Goal: Information Seeking & Learning: Learn about a topic

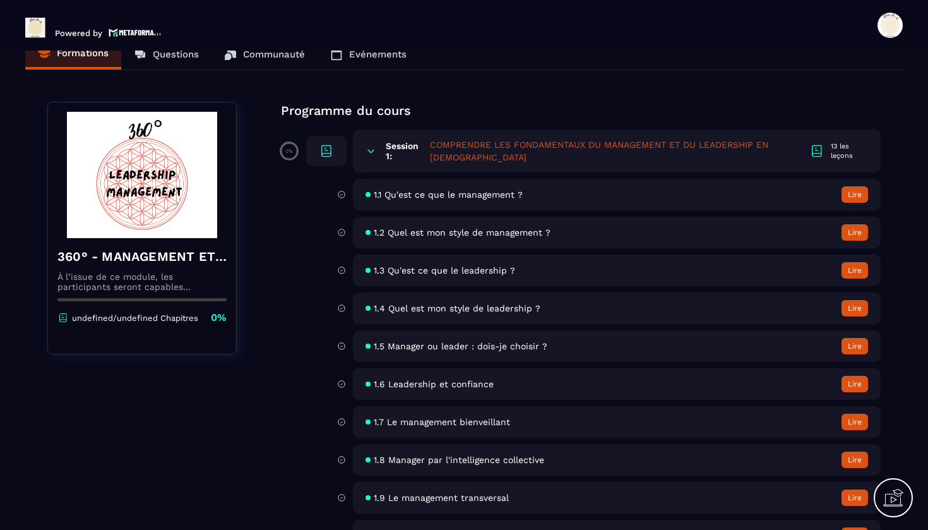
scroll to position [27, 0]
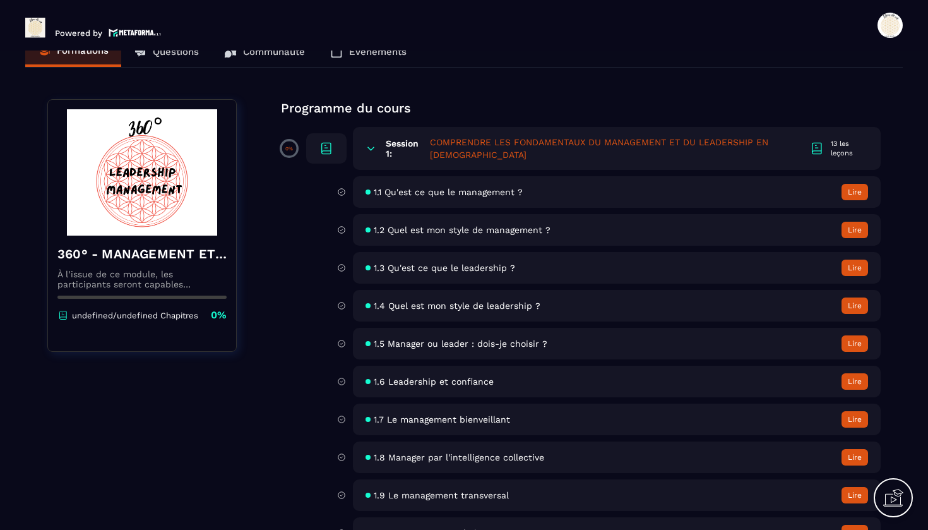
click at [812, 148] on icon at bounding box center [816, 147] width 9 height 9
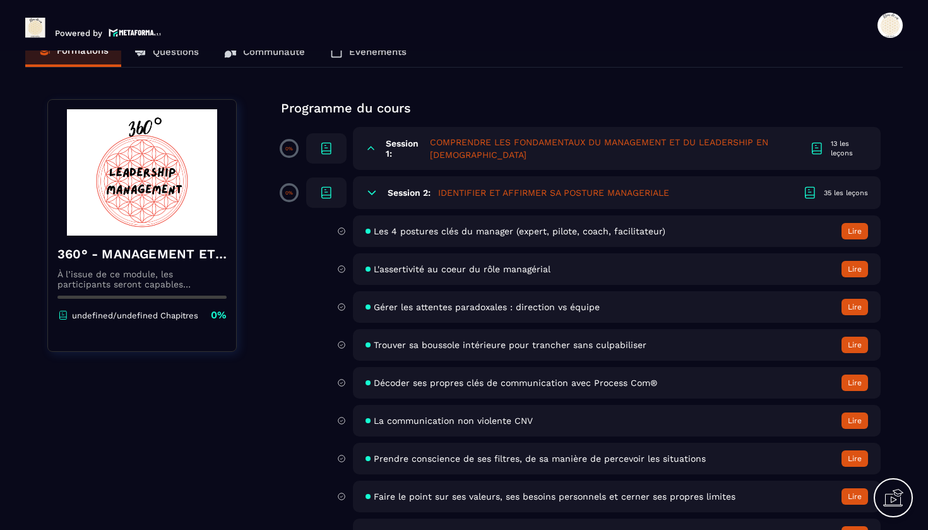
click at [812, 148] on icon at bounding box center [816, 147] width 9 height 9
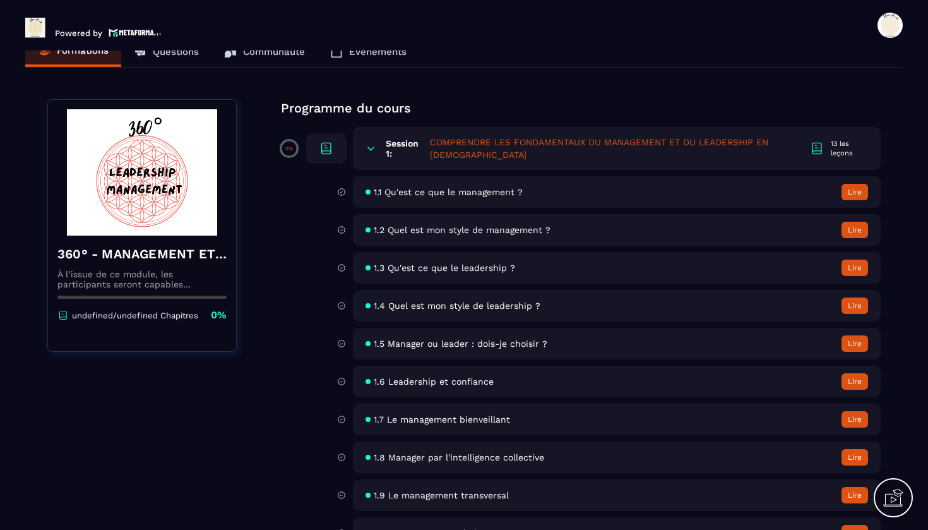
click at [463, 143] on h5 "COMPRENDRE LES FONDAMENTAUX DU MANAGEMENT ET DU LEADERSHIP EN [DEMOGRAPHIC_DATA]" at bounding box center [620, 148] width 380 height 25
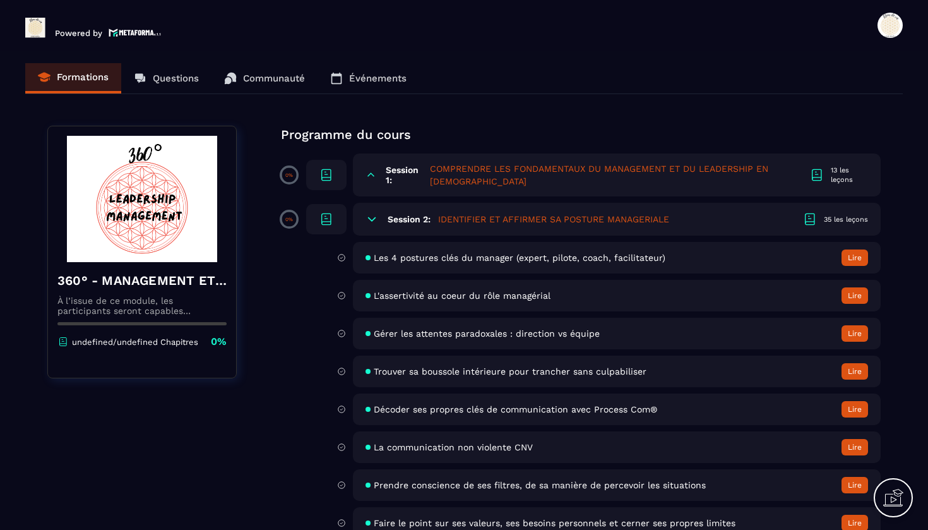
scroll to position [0, 0]
click at [323, 176] on icon at bounding box center [326, 174] width 15 height 15
click at [824, 174] on div at bounding box center [819, 174] width 21 height 15
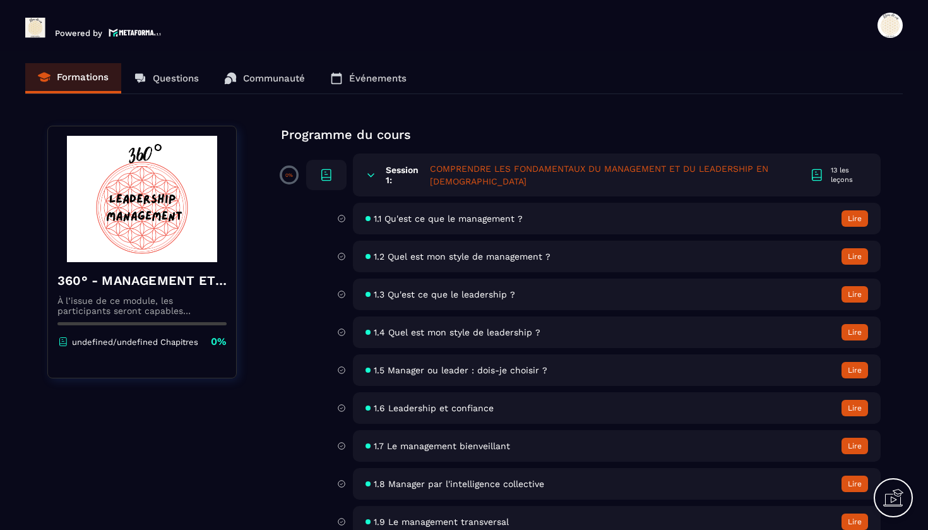
click at [853, 215] on button "Lire" at bounding box center [854, 218] width 27 height 16
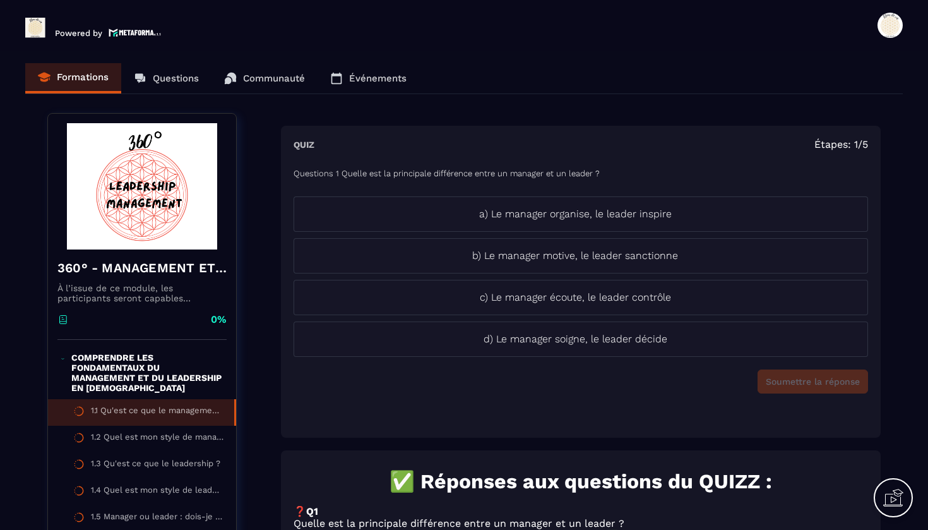
click at [364, 80] on div "Formations Questions Communauté Événements" at bounding box center [463, 78] width 877 height 31
click at [289, 74] on div "Formations Questions Communauté Événements" at bounding box center [463, 78] width 877 height 31
click at [277, 80] on div "Formations Questions Communauté Événements" at bounding box center [463, 78] width 877 height 31
click at [175, 73] on div "Formations Questions Communauté Événements" at bounding box center [463, 78] width 877 height 31
